Goal: Task Accomplishment & Management: Use online tool/utility

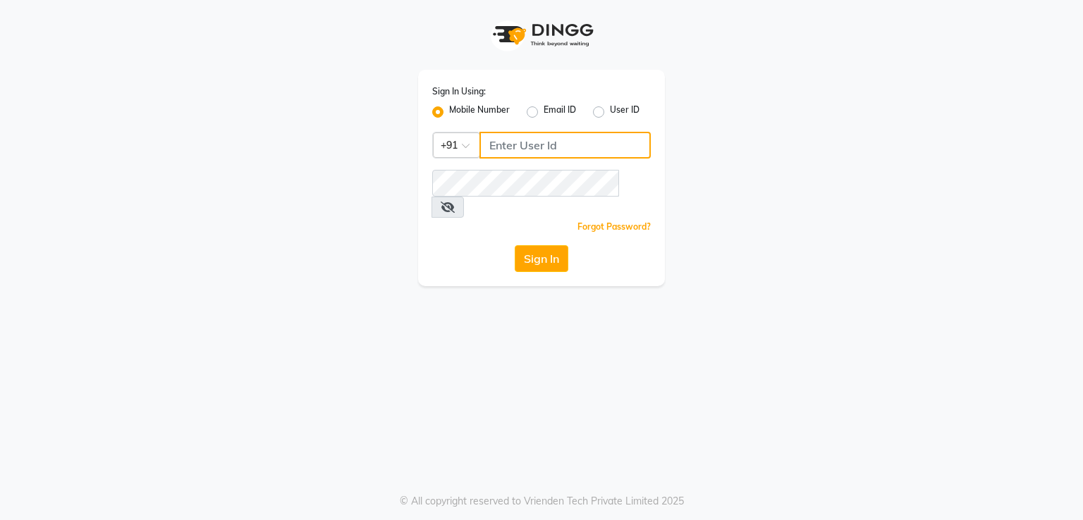
click at [536, 149] on input "Username" at bounding box center [565, 145] width 171 height 27
type input "8894060737"
click at [531, 245] on button "Sign In" at bounding box center [542, 258] width 54 height 27
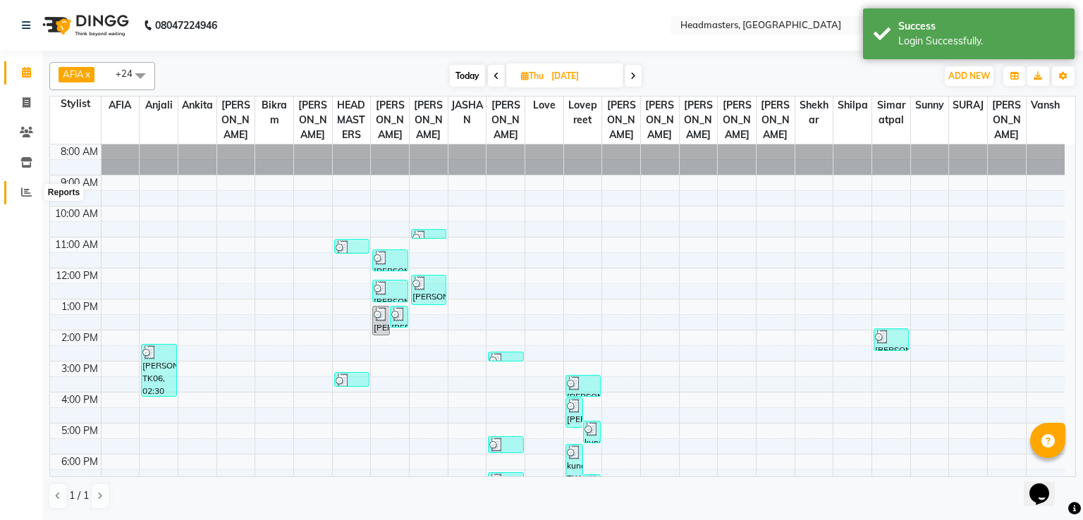
click at [23, 186] on span at bounding box center [26, 193] width 25 height 16
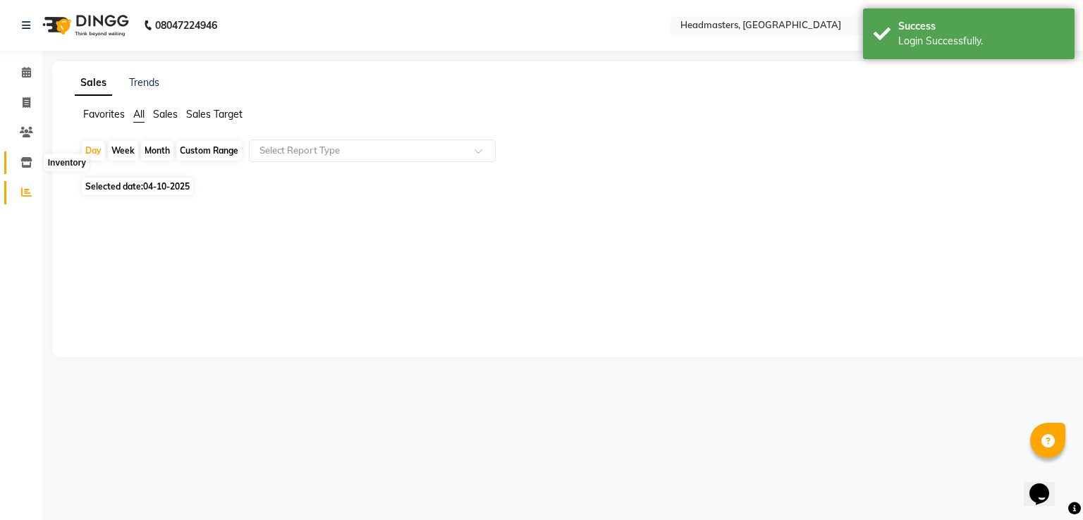
click at [25, 164] on icon at bounding box center [26, 162] width 12 height 11
select select
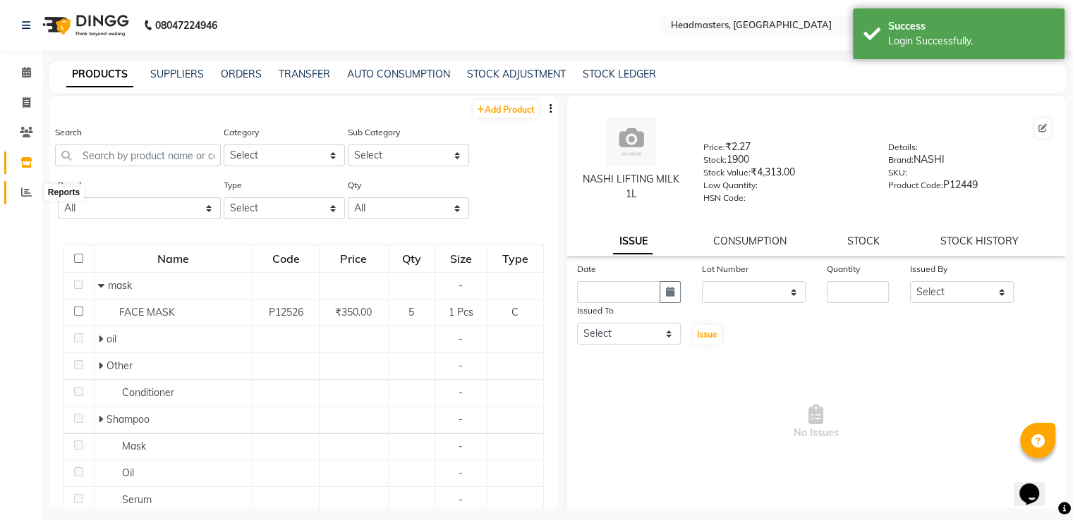
click at [23, 192] on icon at bounding box center [26, 192] width 11 height 11
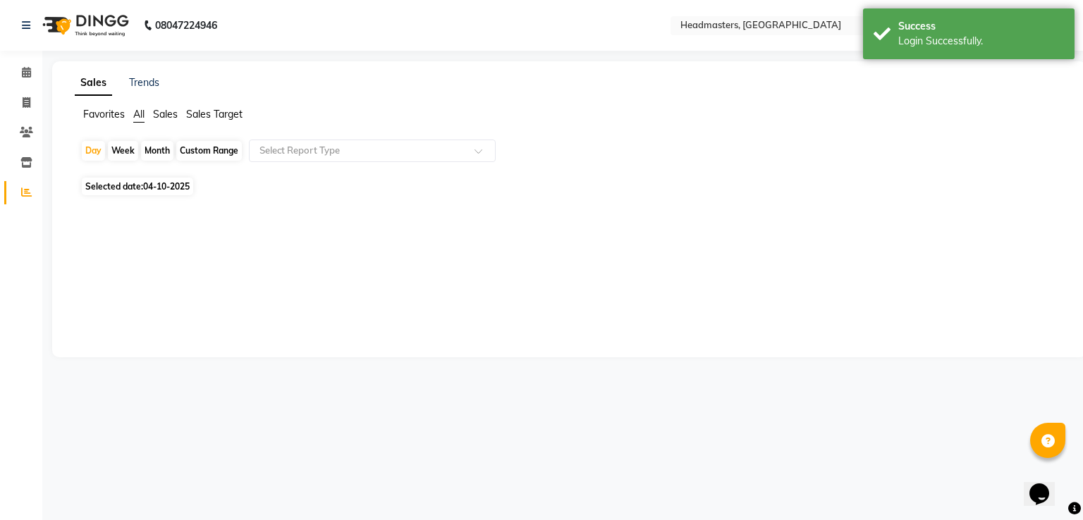
click at [160, 188] on span "04-10-2025" at bounding box center [166, 186] width 47 height 11
select select "10"
select select "2025"
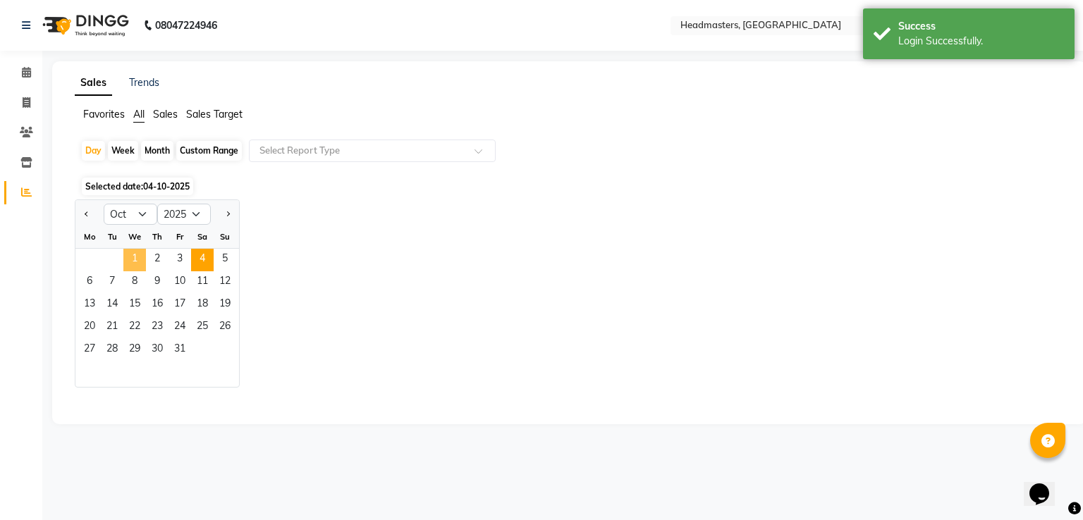
click at [133, 260] on span "1" at bounding box center [134, 260] width 23 height 23
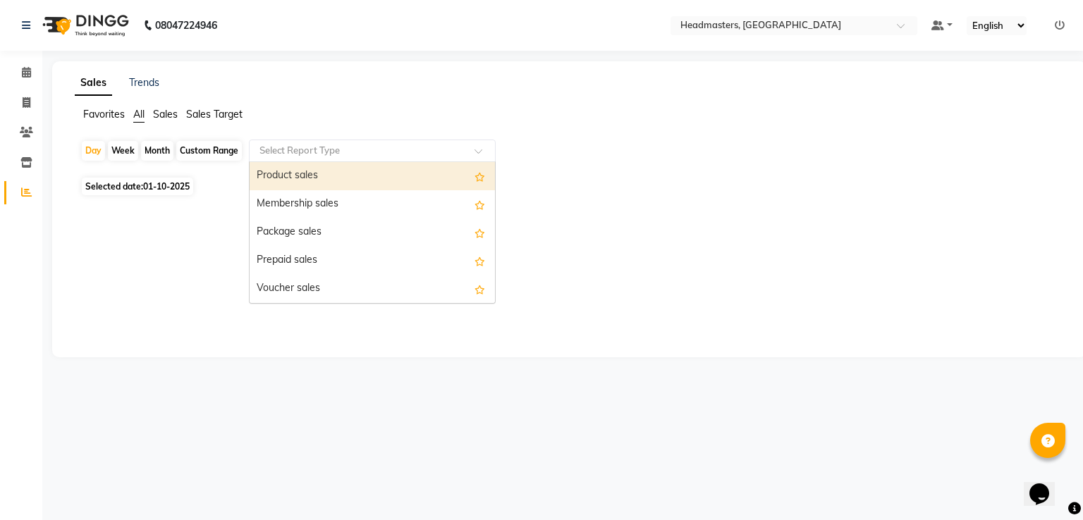
click at [375, 156] on input "text" at bounding box center [358, 151] width 203 height 14
click at [366, 181] on div "Product sales" at bounding box center [372, 176] width 245 height 28
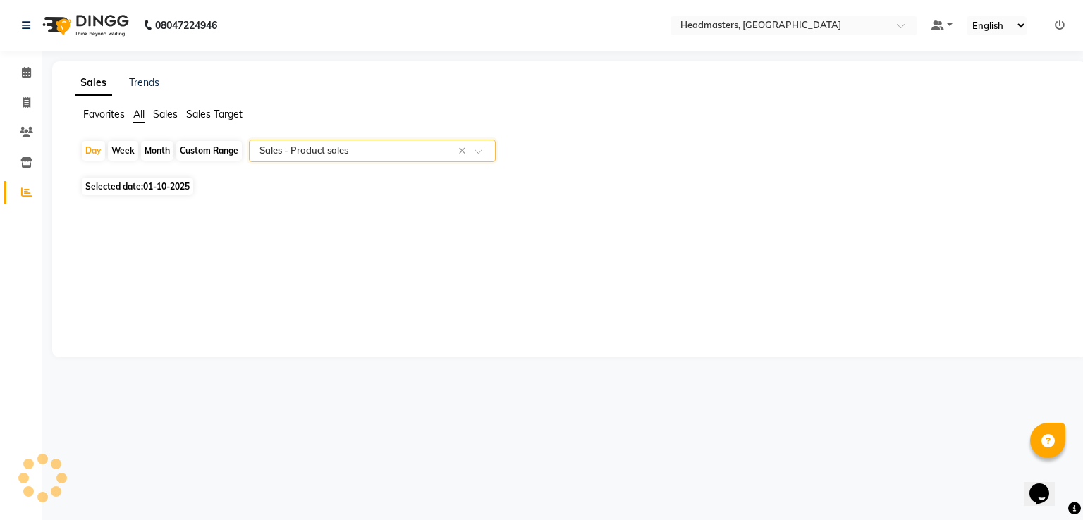
select select "csv"
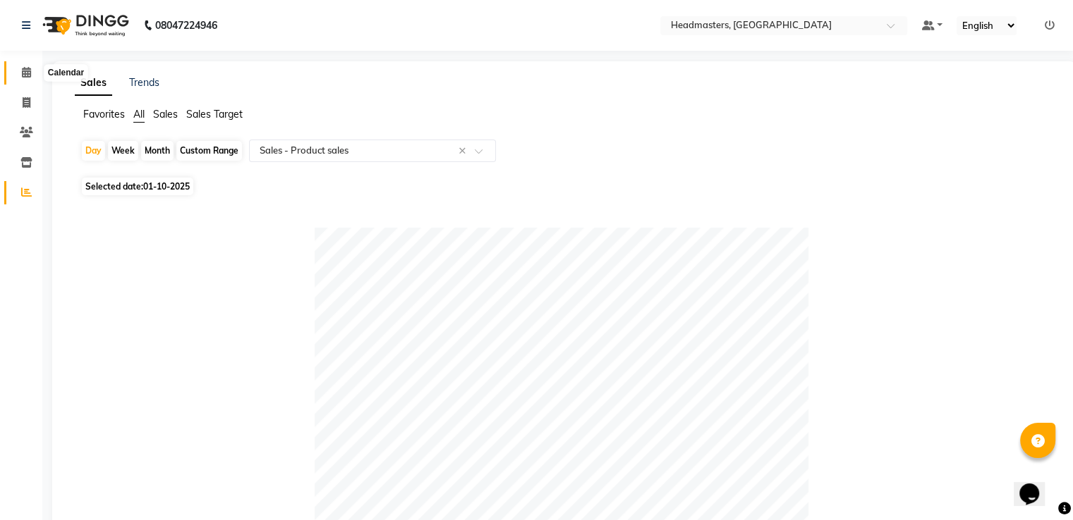
click at [31, 68] on span at bounding box center [26, 73] width 25 height 16
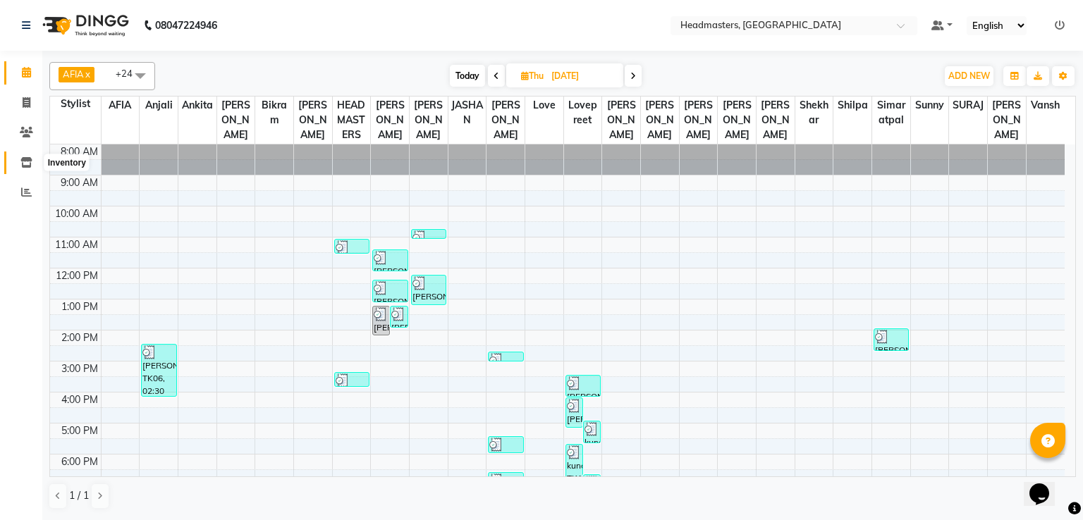
click at [23, 162] on icon at bounding box center [26, 162] width 12 height 11
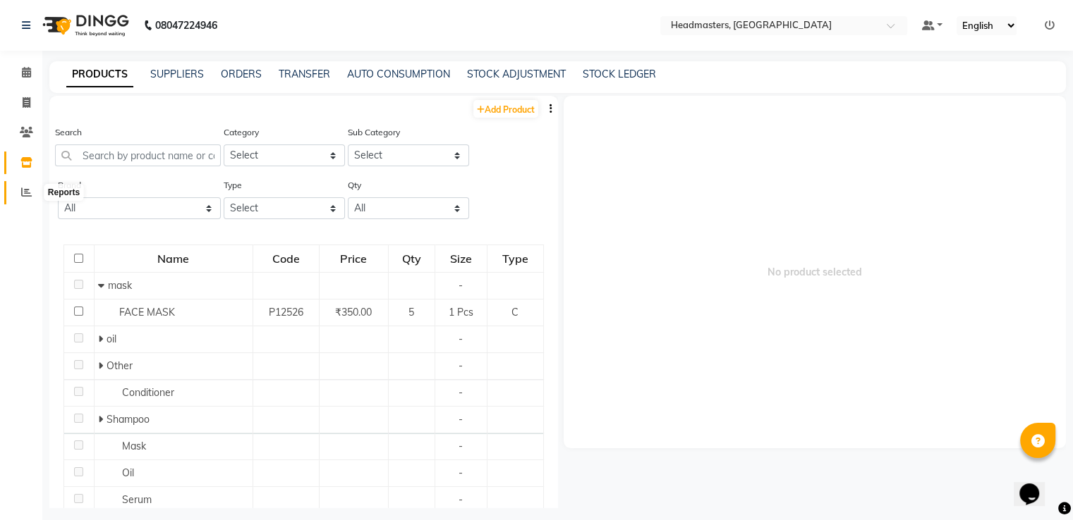
click at [17, 188] on span at bounding box center [26, 193] width 25 height 16
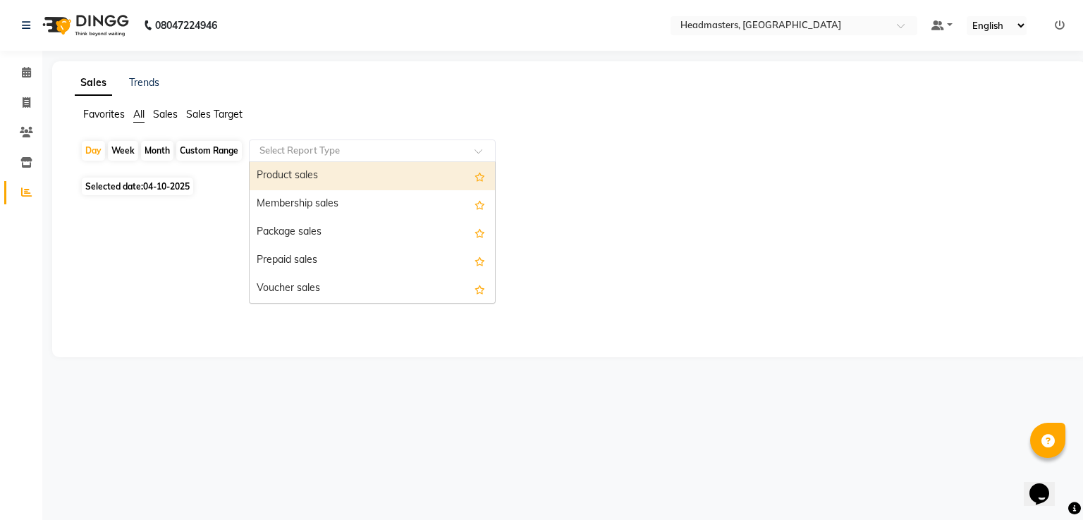
click at [262, 150] on input "text" at bounding box center [358, 151] width 203 height 14
click at [273, 164] on div "Product sales" at bounding box center [372, 176] width 245 height 28
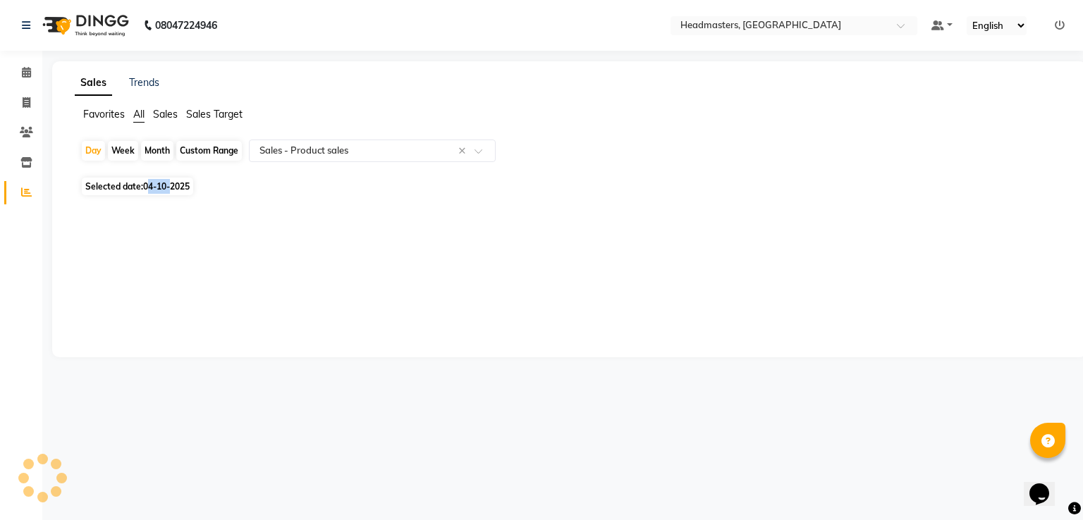
drag, startPoint x: 175, startPoint y: 191, endPoint x: 152, endPoint y: 190, distance: 23.3
click at [152, 190] on span "04-10-2025" at bounding box center [166, 186] width 47 height 11
select select "10"
select select "2025"
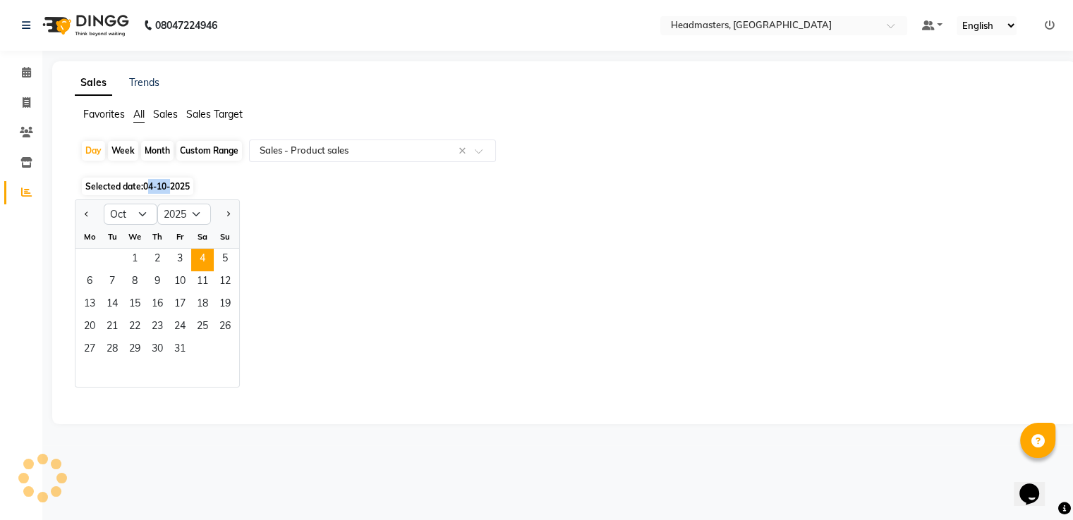
select select "csv"
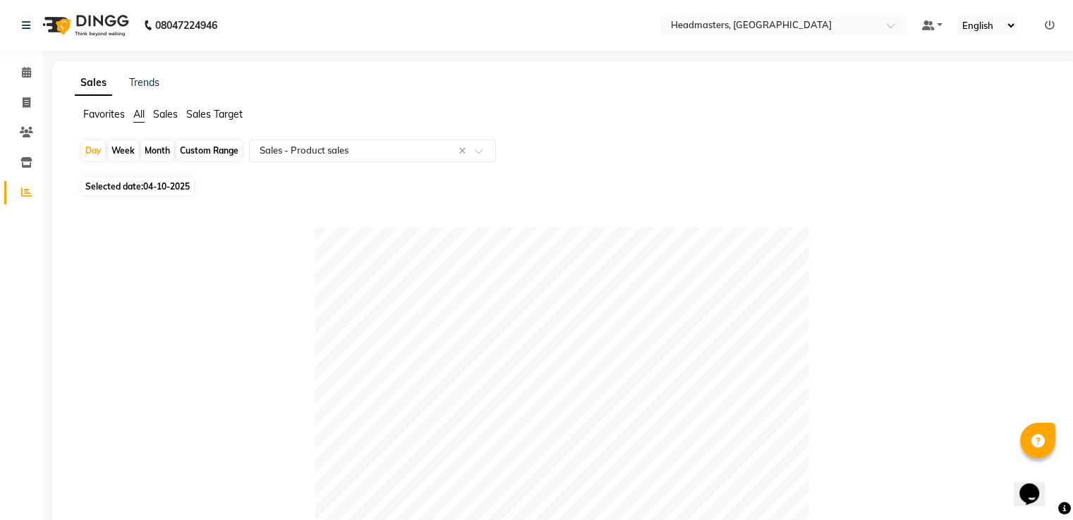
click at [145, 184] on span "04-10-2025" at bounding box center [166, 186] width 47 height 11
select select "10"
select select "2025"
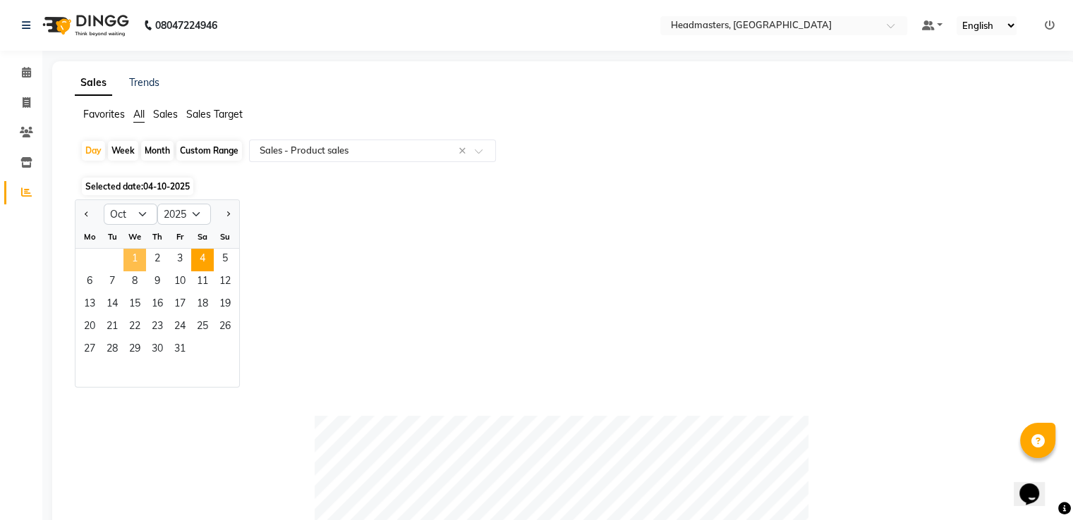
click at [136, 256] on span "1" at bounding box center [134, 260] width 23 height 23
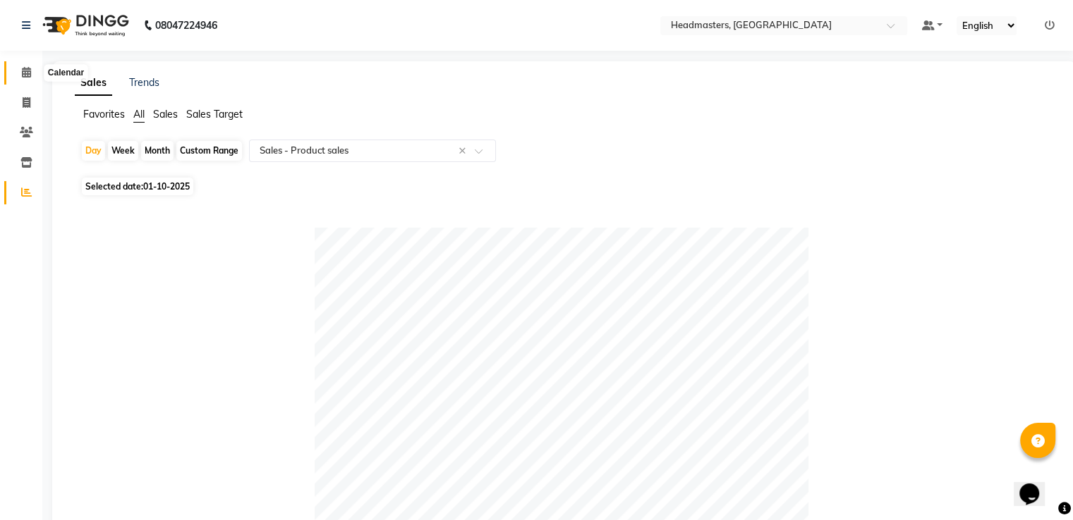
click at [14, 72] on span at bounding box center [26, 73] width 25 height 16
